Goal: Task Accomplishment & Management: Use online tool/utility

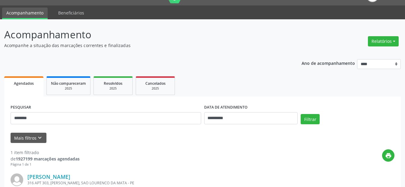
scroll to position [6, 0]
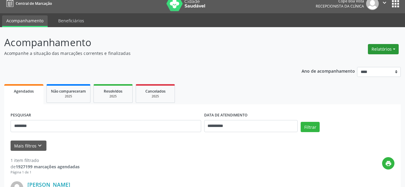
click at [385, 49] on button "Relatórios" at bounding box center [383, 49] width 31 height 10
click at [361, 59] on link "Agendamentos" at bounding box center [366, 62] width 65 height 8
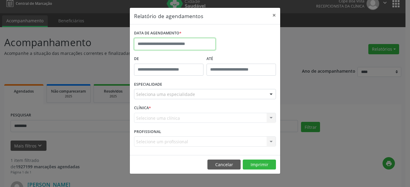
click at [171, 43] on input "text" at bounding box center [174, 44] width 81 height 12
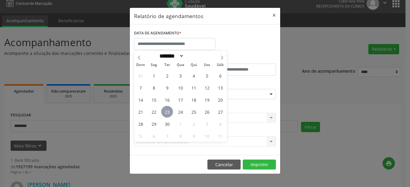
click at [165, 113] on span "23" at bounding box center [167, 112] width 12 height 12
type input "**********"
click at [168, 111] on span "23" at bounding box center [167, 112] width 12 height 12
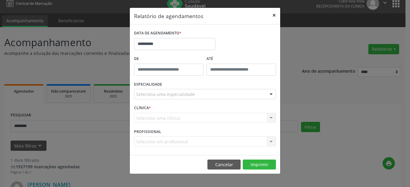
click at [275, 14] on button "×" at bounding box center [274, 15] width 12 height 15
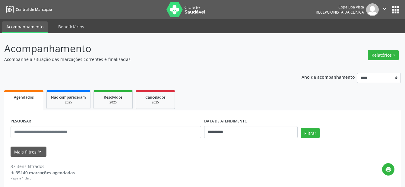
click at [383, 50] on div "Relatórios Agendamentos Procedimentos realizados" at bounding box center [383, 55] width 35 height 14
click at [383, 54] on button "Relatórios" at bounding box center [383, 55] width 31 height 10
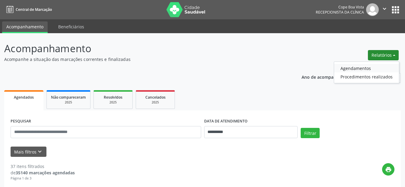
click at [358, 69] on link "Agendamentos" at bounding box center [366, 68] width 65 height 8
select select "*"
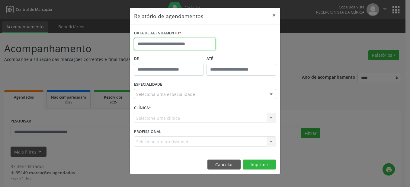
click at [177, 44] on input "text" at bounding box center [174, 44] width 81 height 12
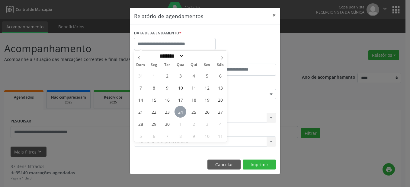
click at [182, 111] on span "24" at bounding box center [180, 112] width 12 height 12
type input "**********"
click at [180, 112] on span "24" at bounding box center [180, 112] width 12 height 12
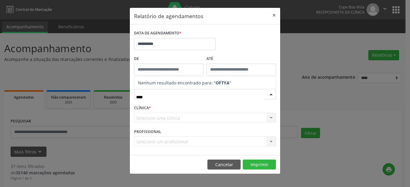
type input "***"
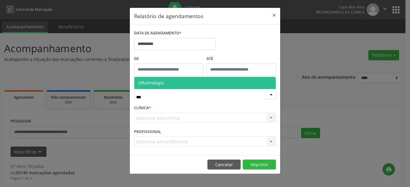
click at [180, 85] on span "Oftalmologia" at bounding box center [204, 83] width 141 height 12
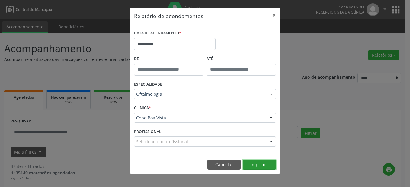
click at [258, 164] on button "Imprimir" at bounding box center [259, 165] width 33 height 10
